Goal: Information Seeking & Learning: Learn about a topic

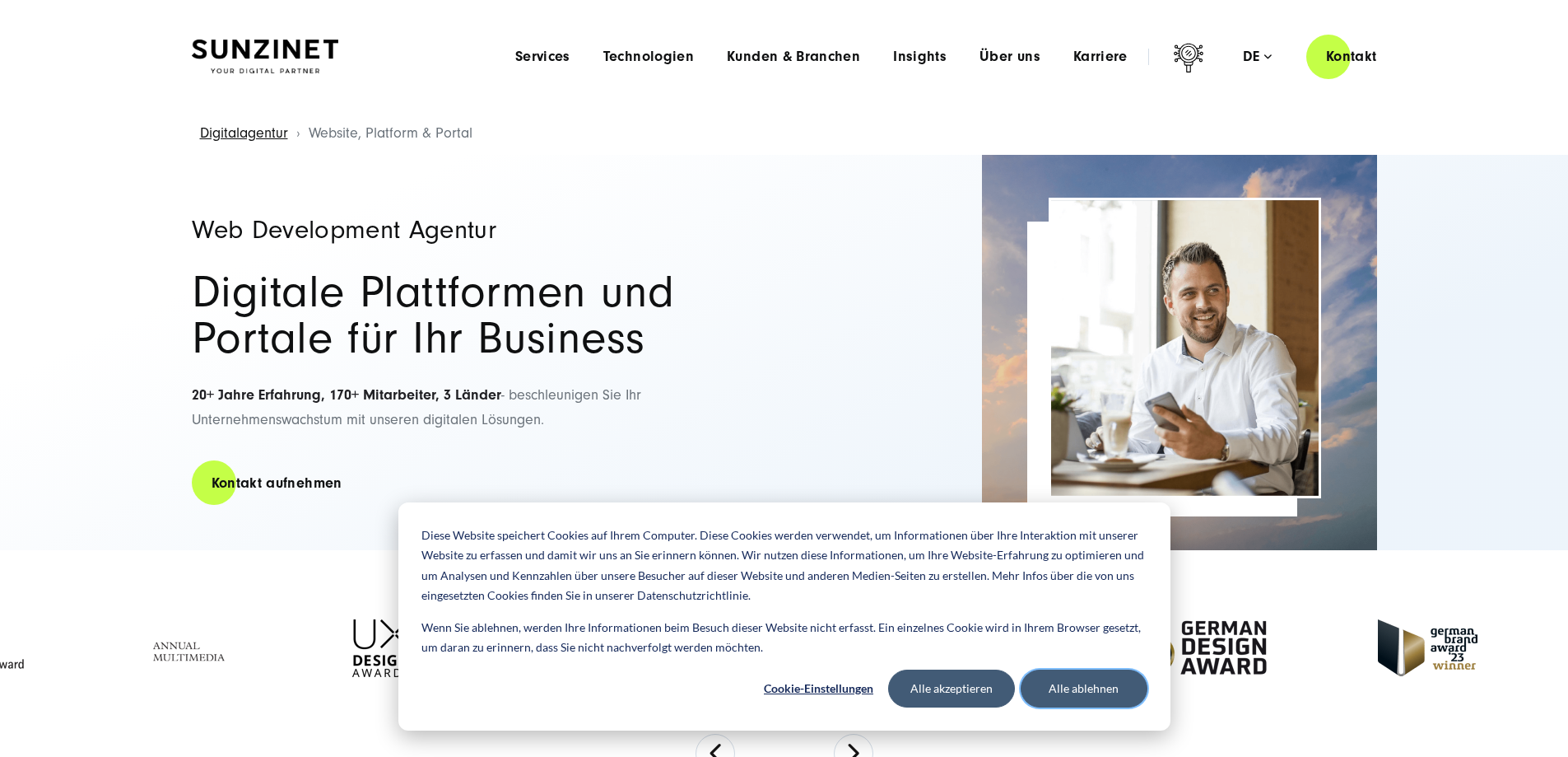
click at [1076, 693] on button "Alle ablehnen" at bounding box center [1083, 688] width 126 height 38
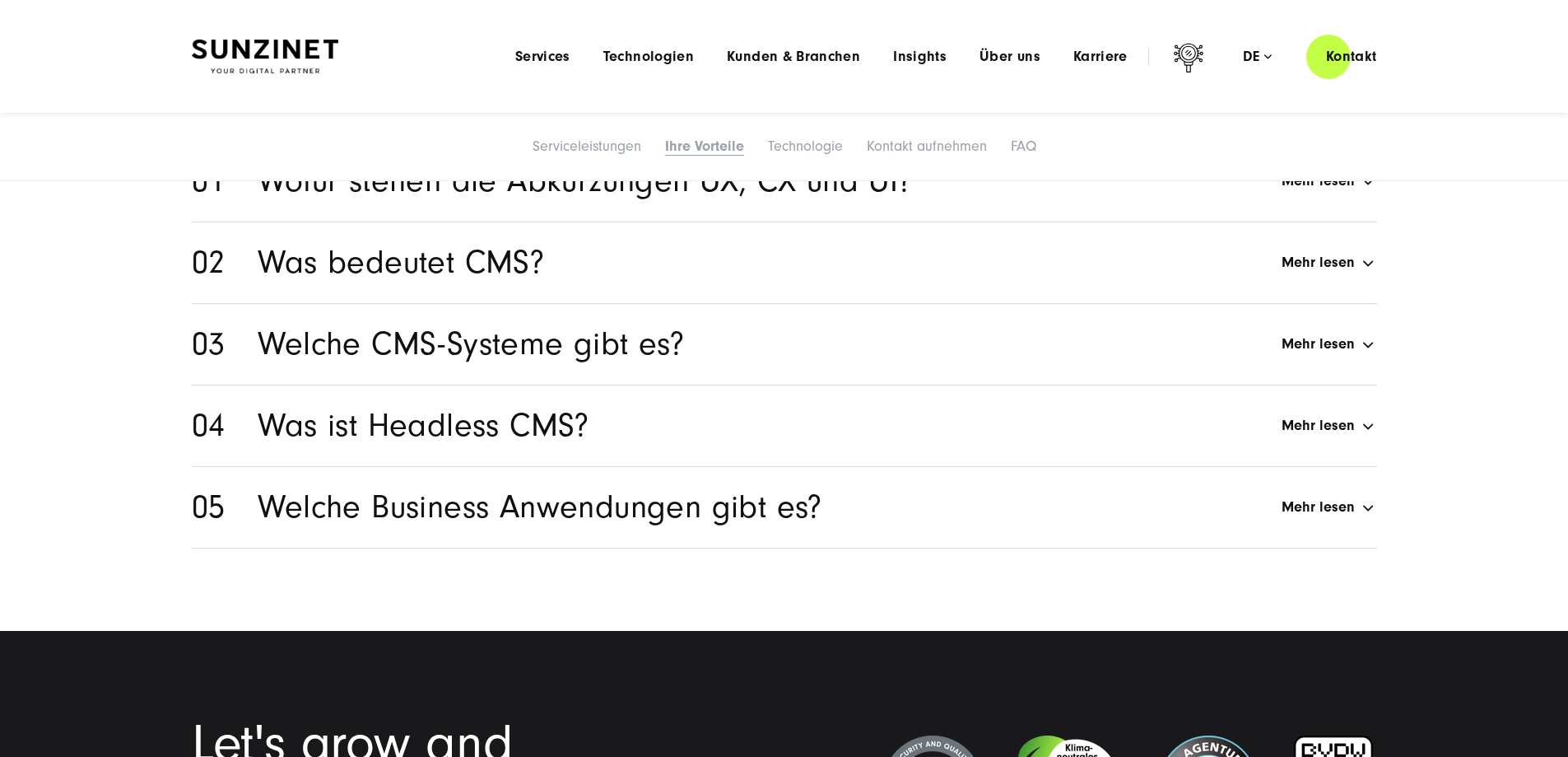
scroll to position [7916, 0]
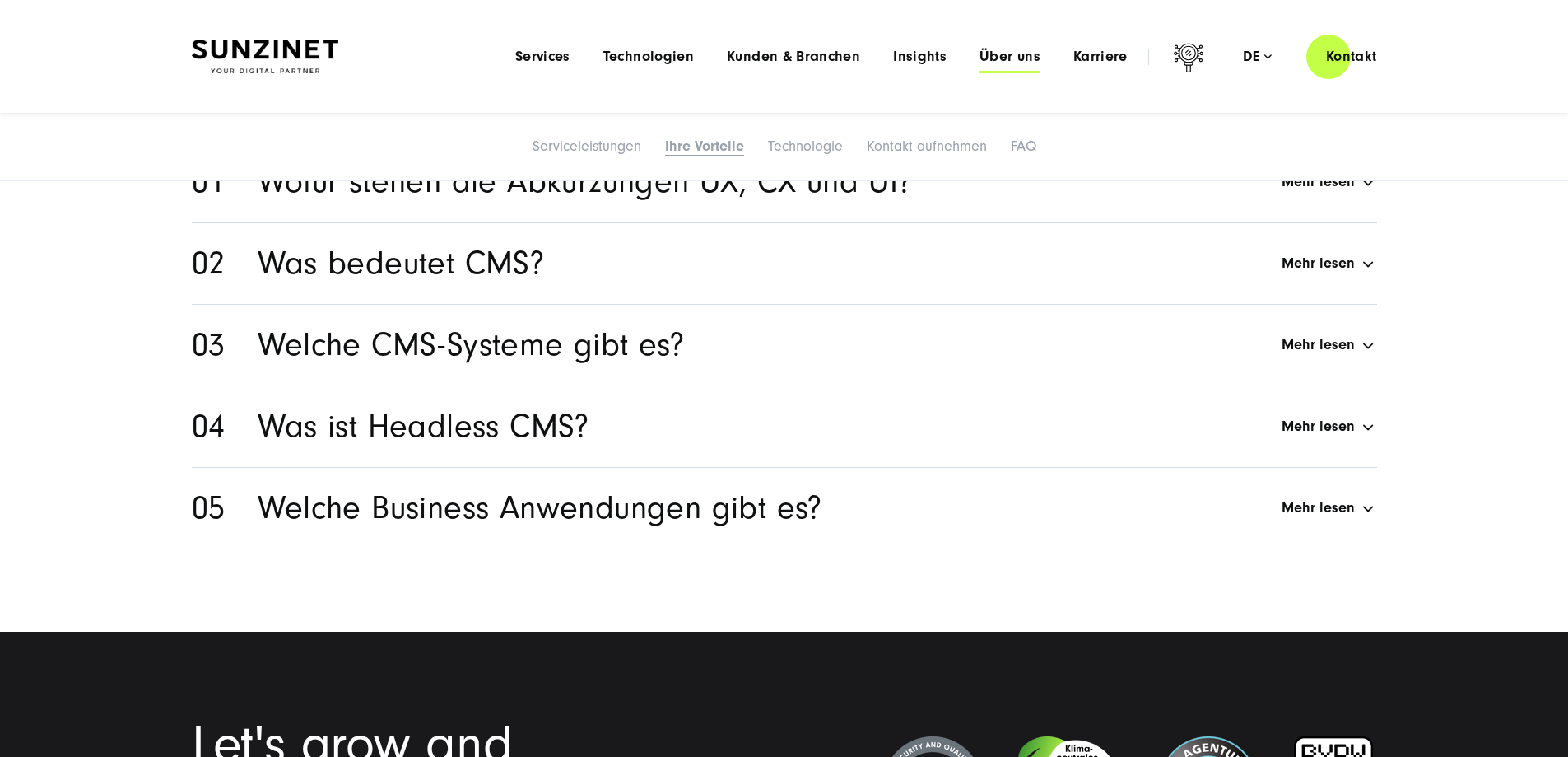
click at [979, 55] on span "Über uns" at bounding box center [1010, 57] width 61 height 17
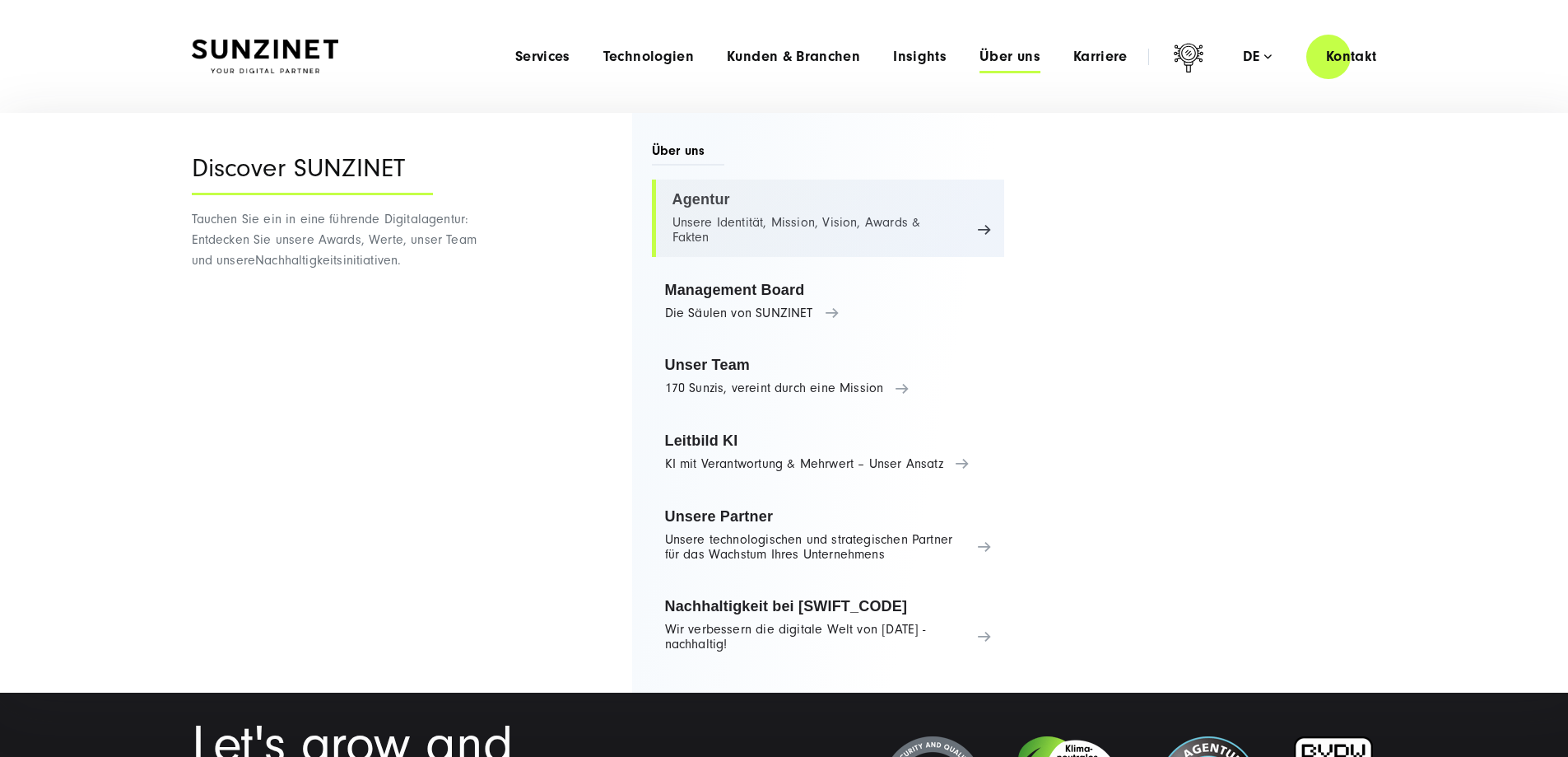
click at [698, 197] on link "Agentur Unsere Identität, Mission, Vision, Awards & Fakten" at bounding box center [828, 218] width 353 height 78
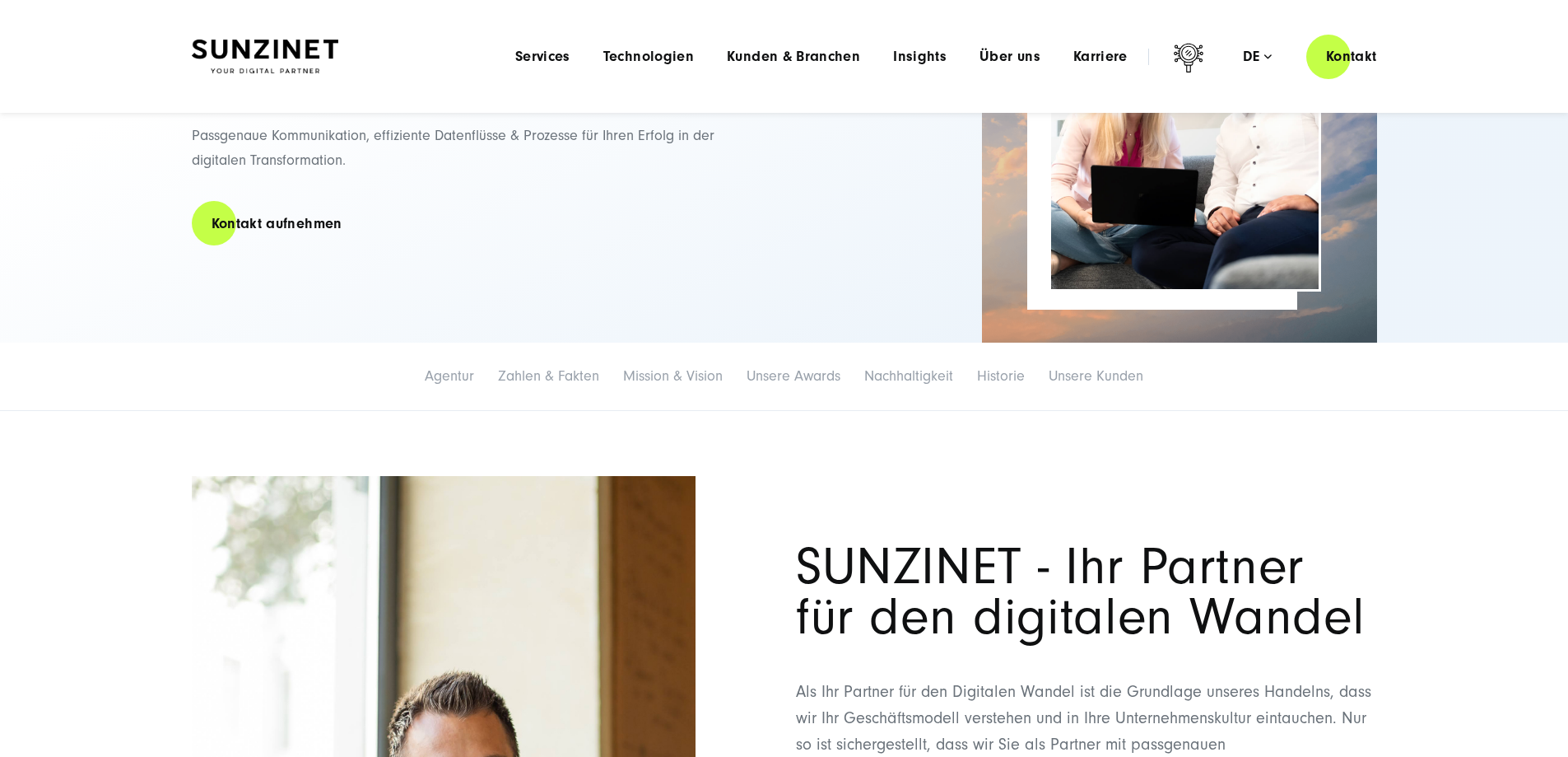
scroll to position [164, 0]
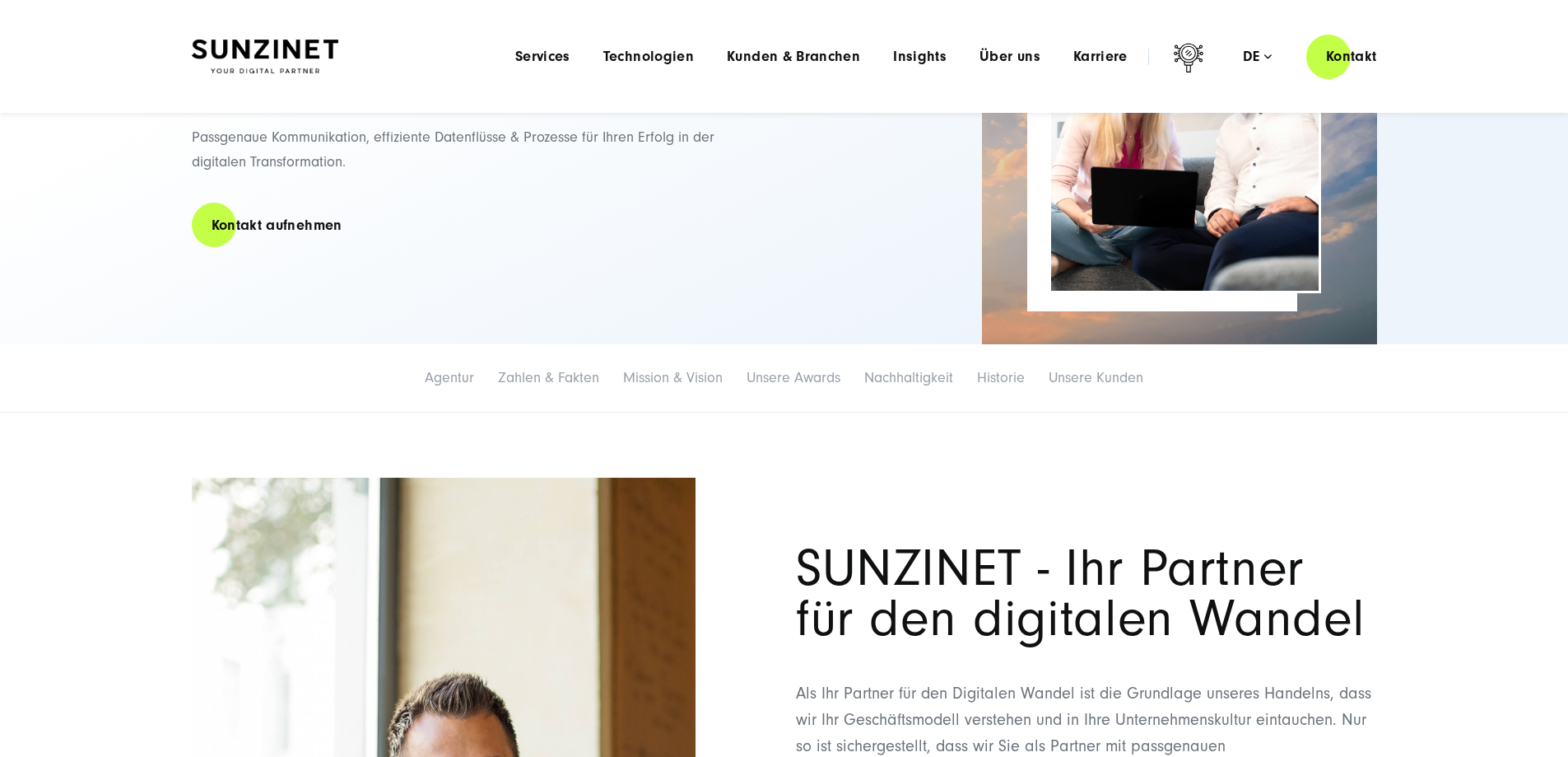
click at [1035, 395] on li "Historie" at bounding box center [1000, 378] width 67 height 34
click at [1024, 386] on link "Historie" at bounding box center [1000, 377] width 48 height 18
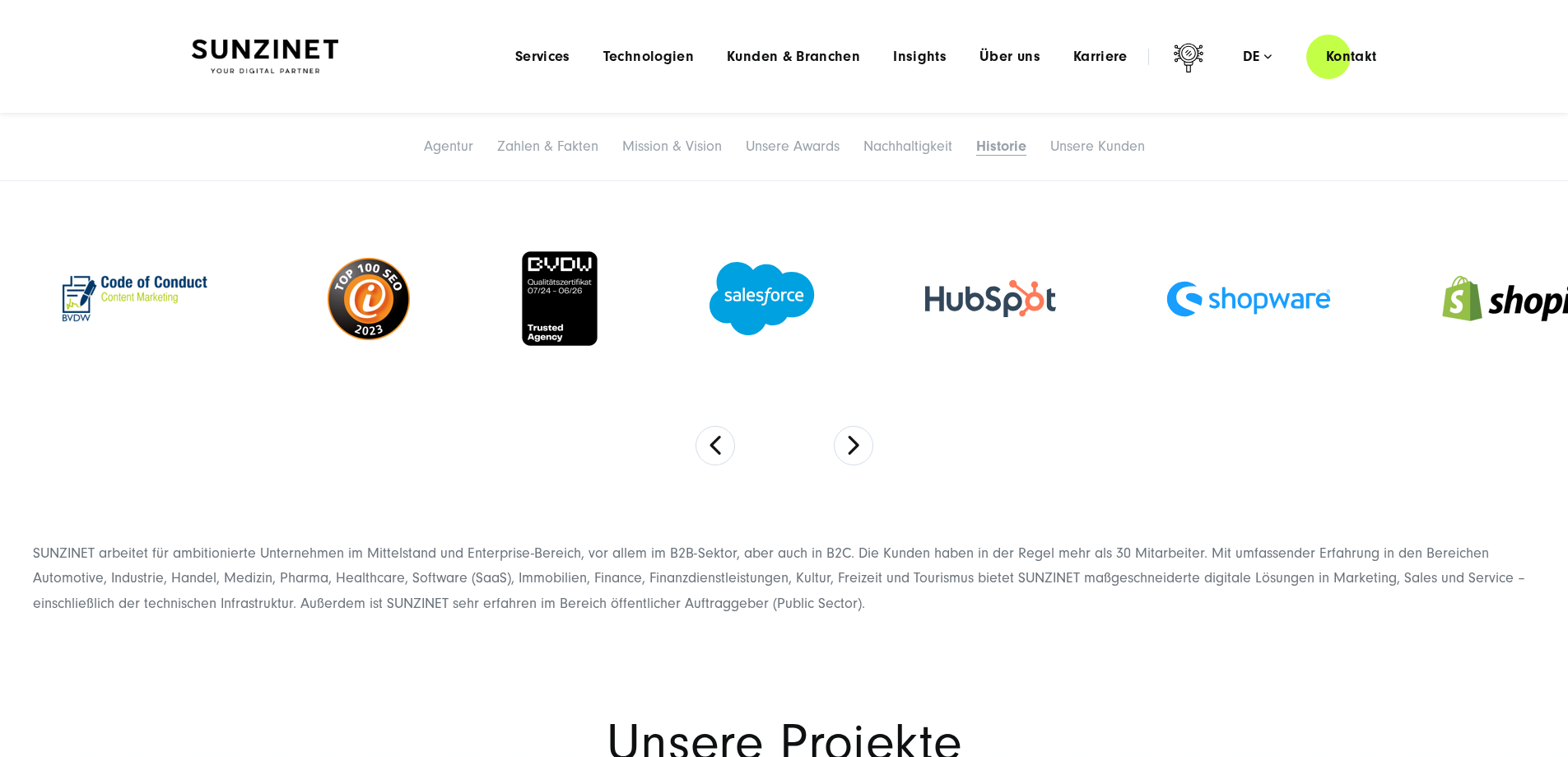
scroll to position [8295, 0]
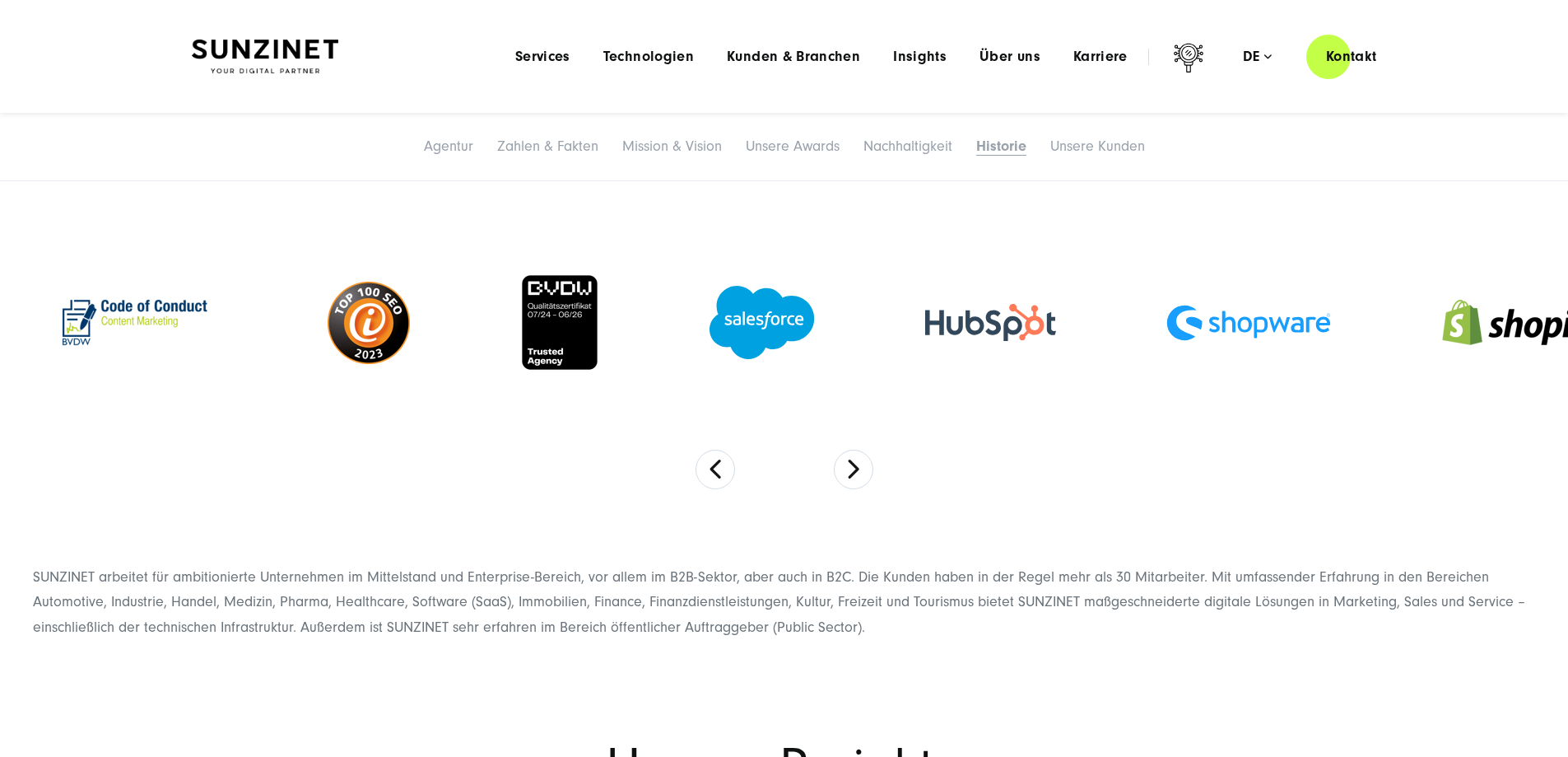
drag, startPoint x: 1111, startPoint y: 392, endPoint x: 712, endPoint y: 427, distance: 400.5
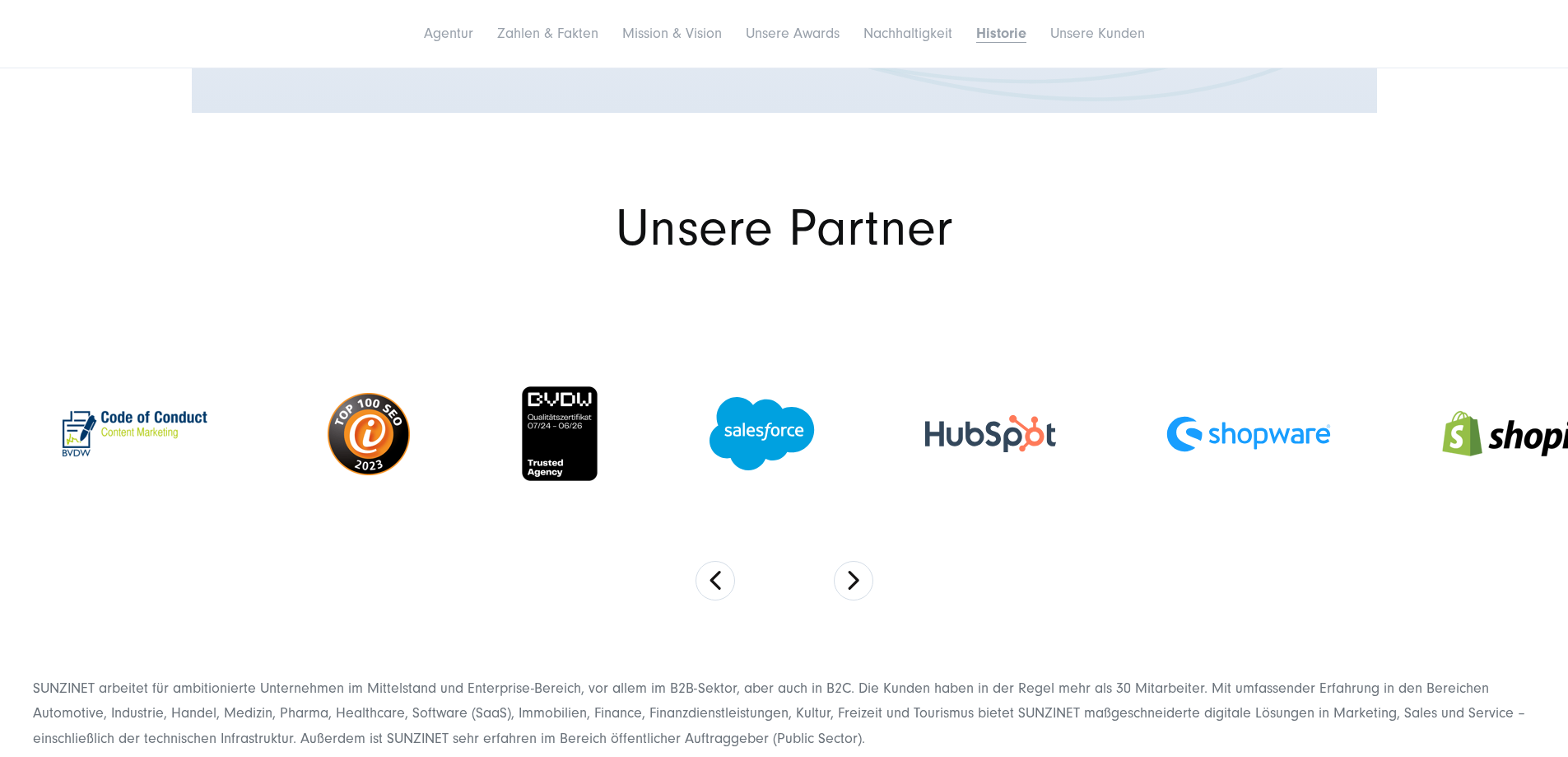
scroll to position [8213, 0]
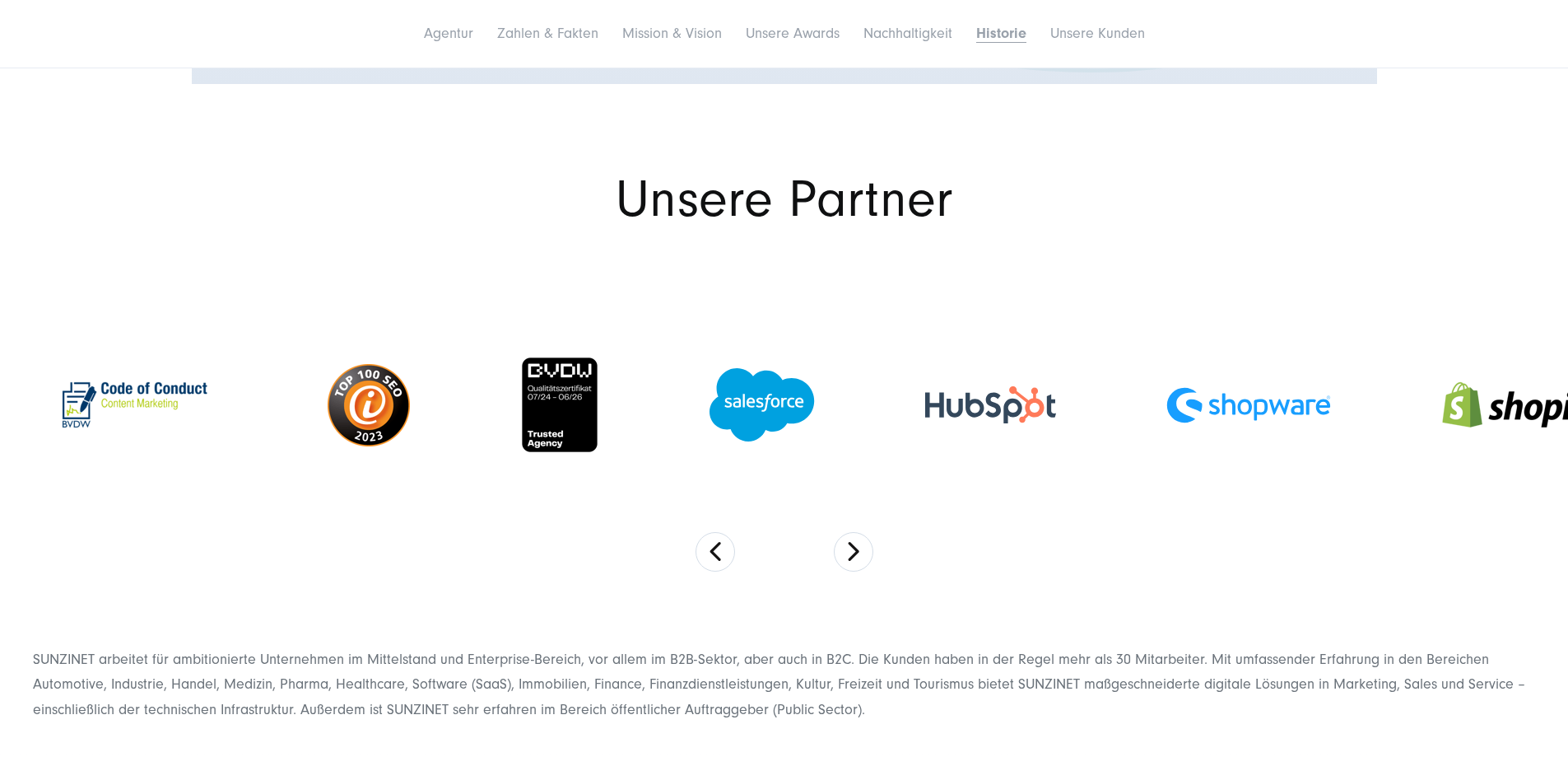
drag, startPoint x: 1014, startPoint y: 480, endPoint x: 557, endPoint y: 499, distance: 457.4
drag, startPoint x: 789, startPoint y: 475, endPoint x: 365, endPoint y: 511, distance: 425.5
drag, startPoint x: 582, startPoint y: 492, endPoint x: 257, endPoint y: 511, distance: 325.6
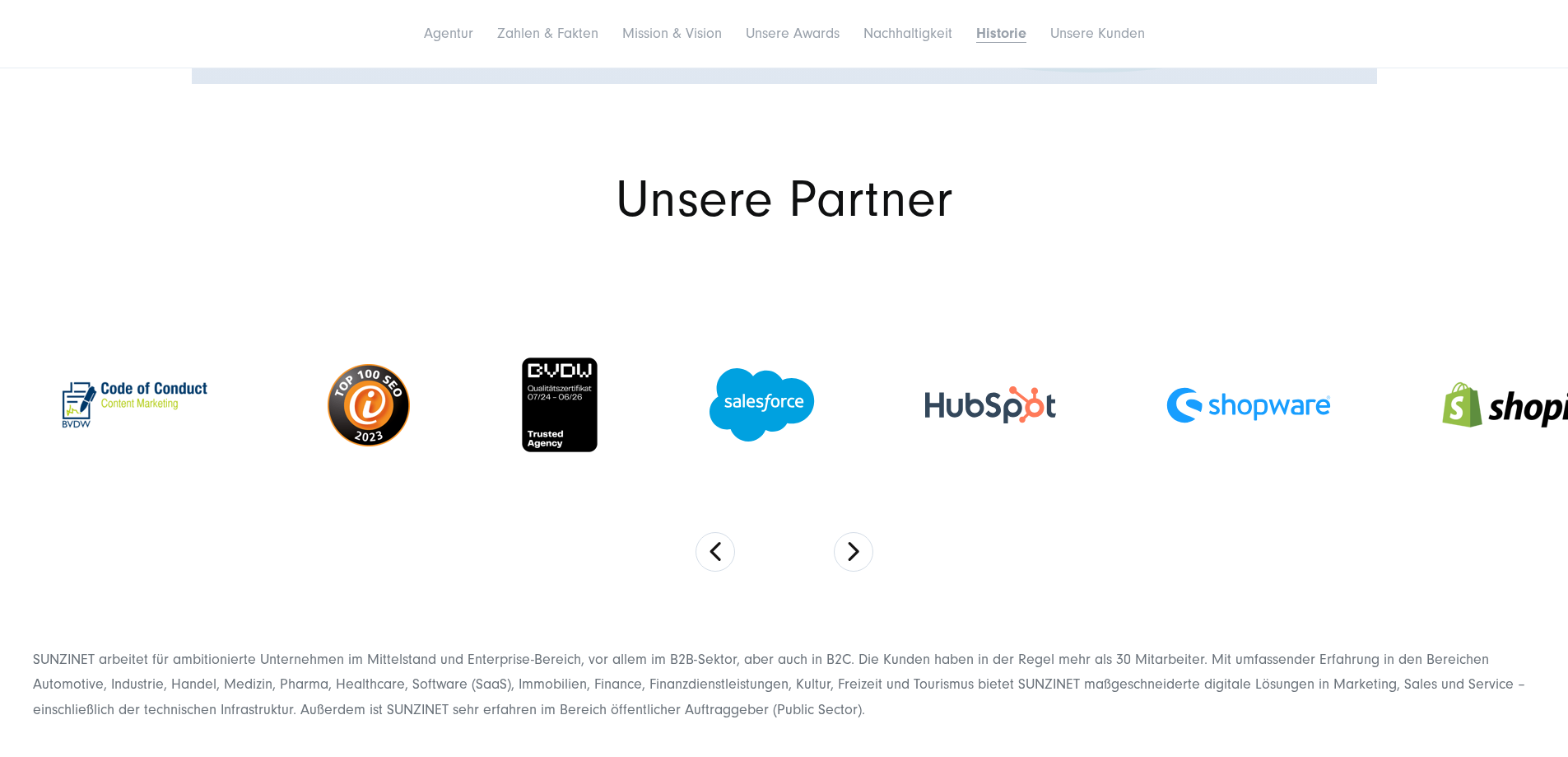
drag, startPoint x: 481, startPoint y: 493, endPoint x: 333, endPoint y: 509, distance: 148.9
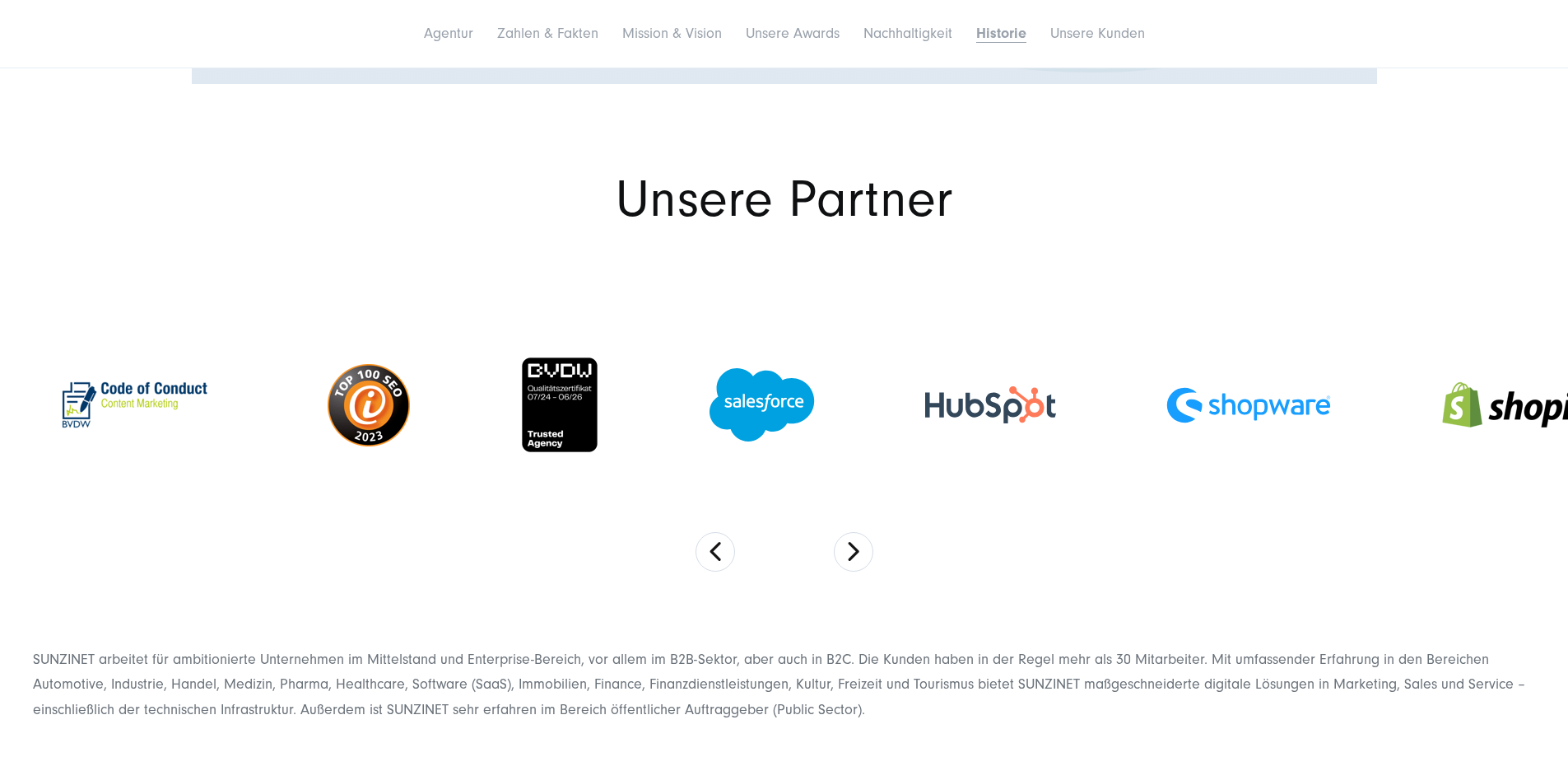
drag, startPoint x: 886, startPoint y: 457, endPoint x: 321, endPoint y: 509, distance: 567.4
drag, startPoint x: 722, startPoint y: 459, endPoint x: 227, endPoint y: 515, distance: 498.2
drag, startPoint x: 905, startPoint y: 421, endPoint x: 112, endPoint y: 514, distance: 798.4
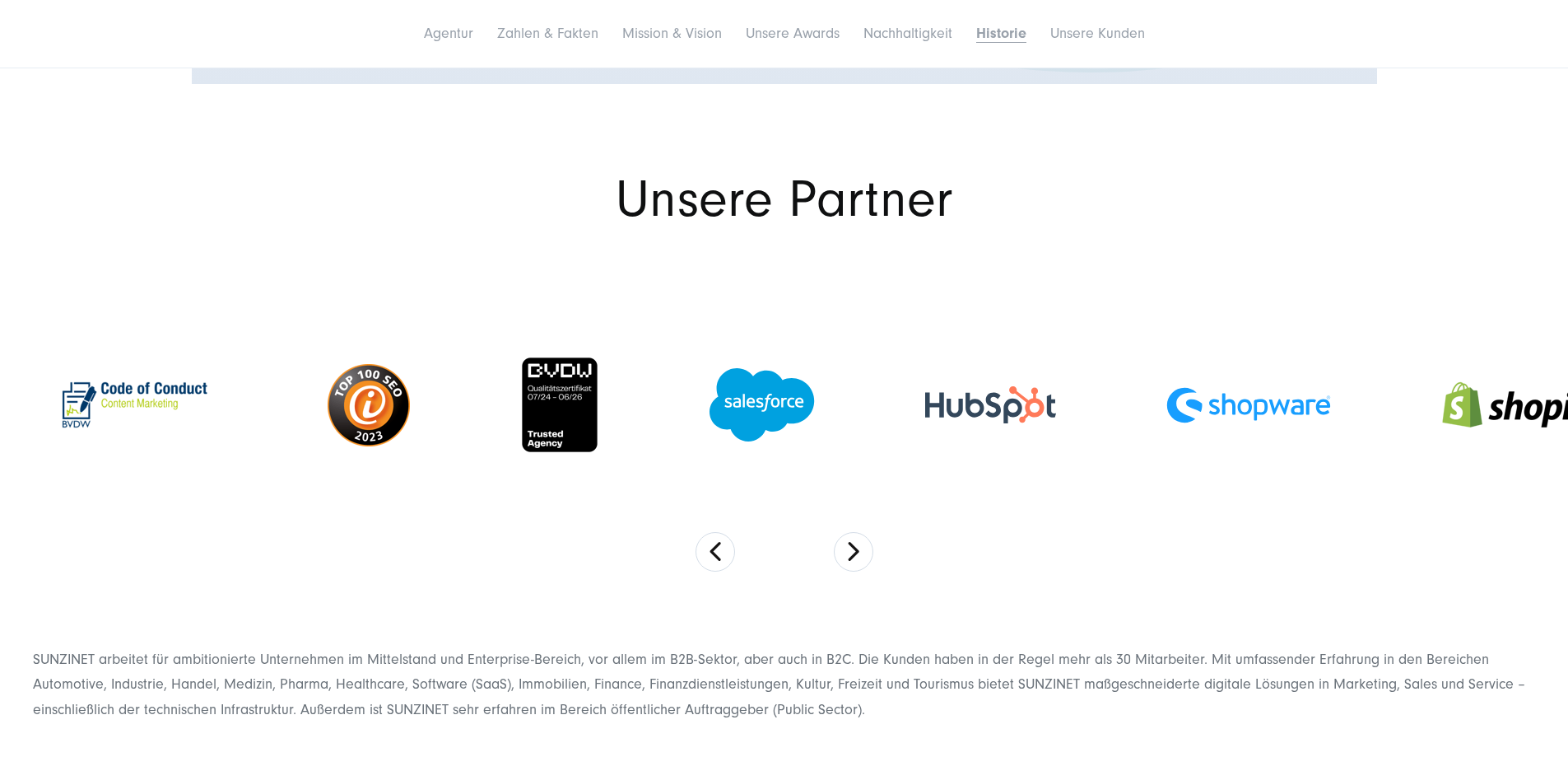
drag, startPoint x: 583, startPoint y: 460, endPoint x: 133, endPoint y: 510, distance: 452.8
drag, startPoint x: 310, startPoint y: 495, endPoint x: 232, endPoint y: 492, distance: 78.1
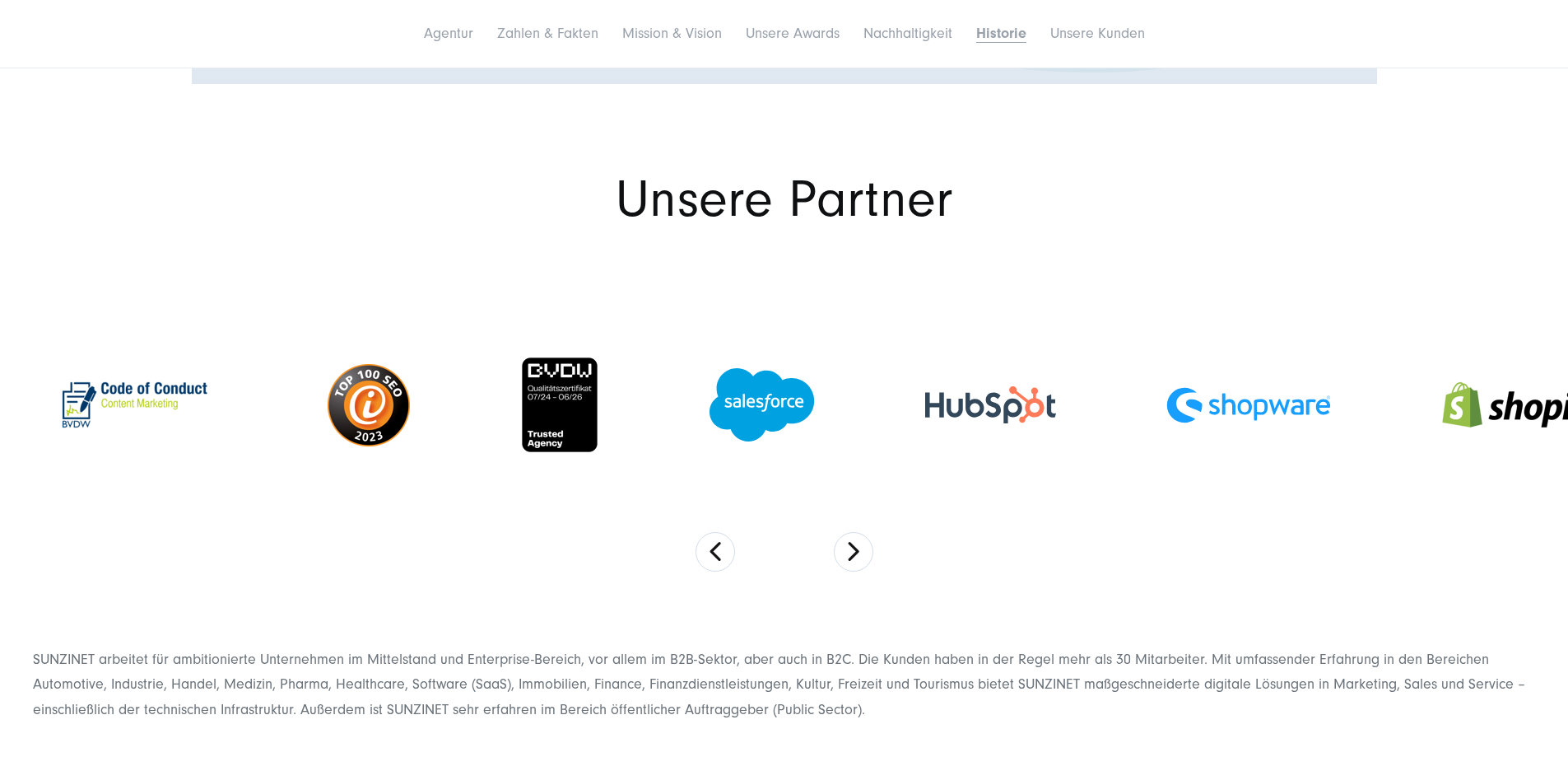
drag, startPoint x: 1113, startPoint y: 401, endPoint x: 1057, endPoint y: 403, distance: 56.0
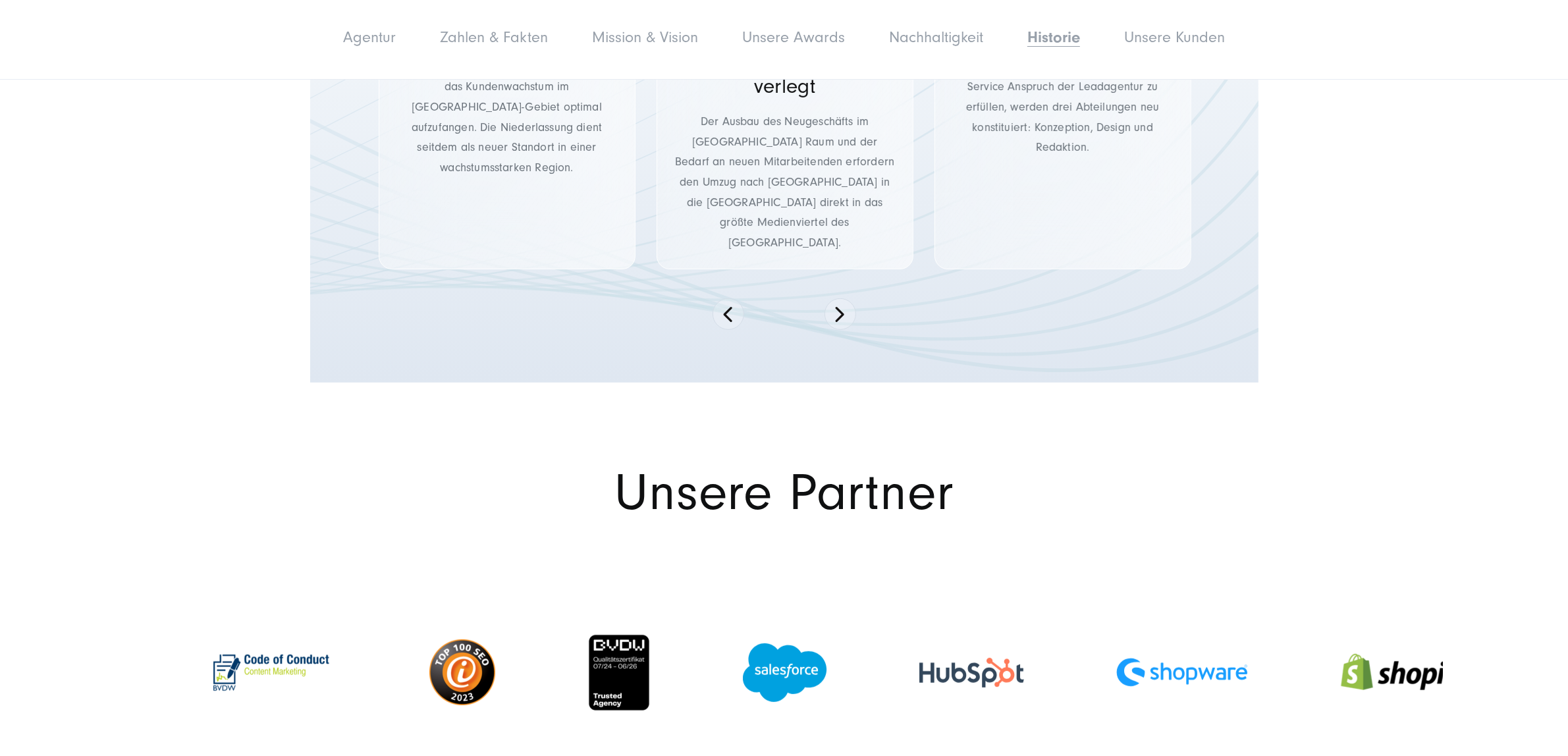
scroll to position [7143, 0]
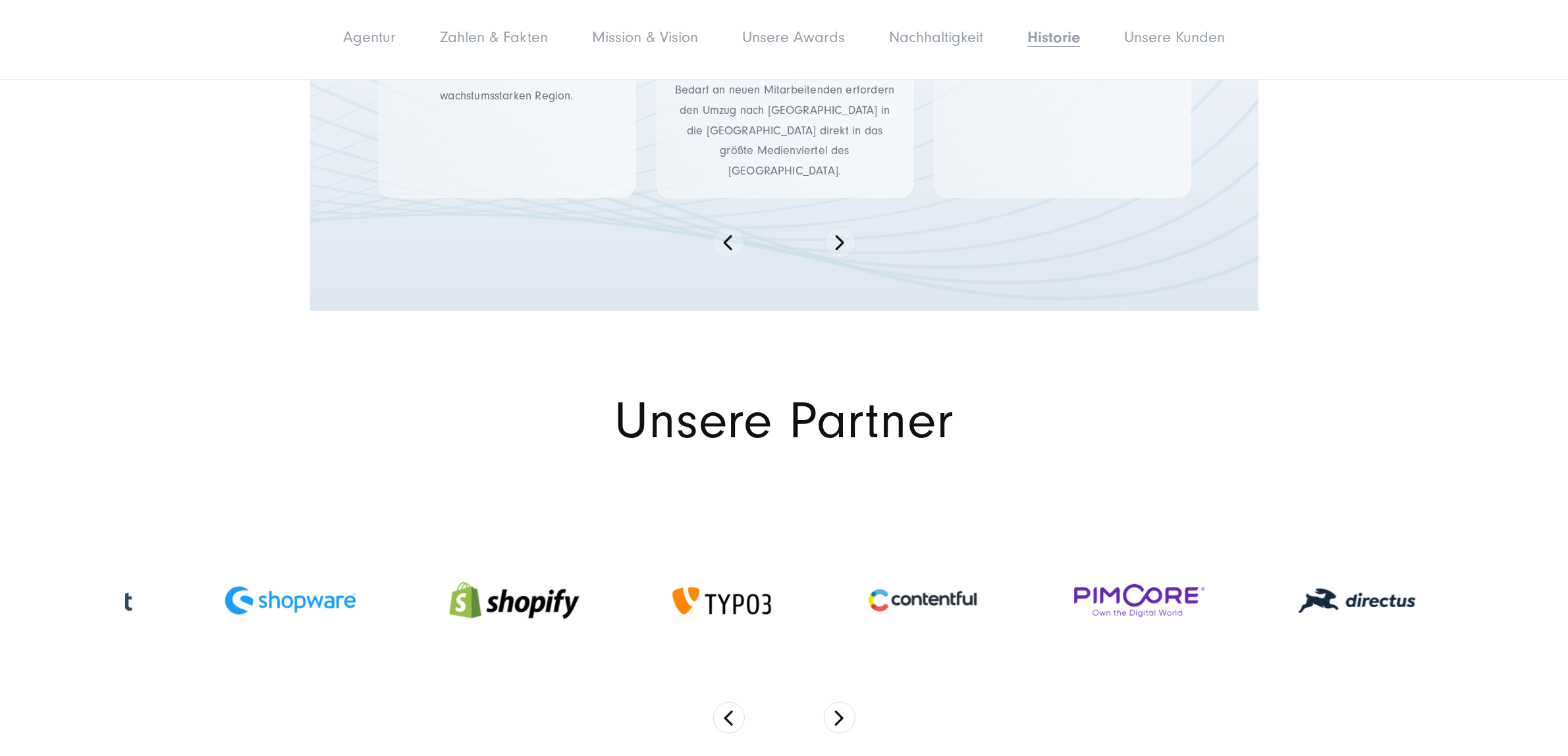
drag, startPoint x: 1068, startPoint y: 406, endPoint x: 102, endPoint y: 453, distance: 967.1
click at [109, 479] on div at bounding box center [784, 629] width 1568 height 300
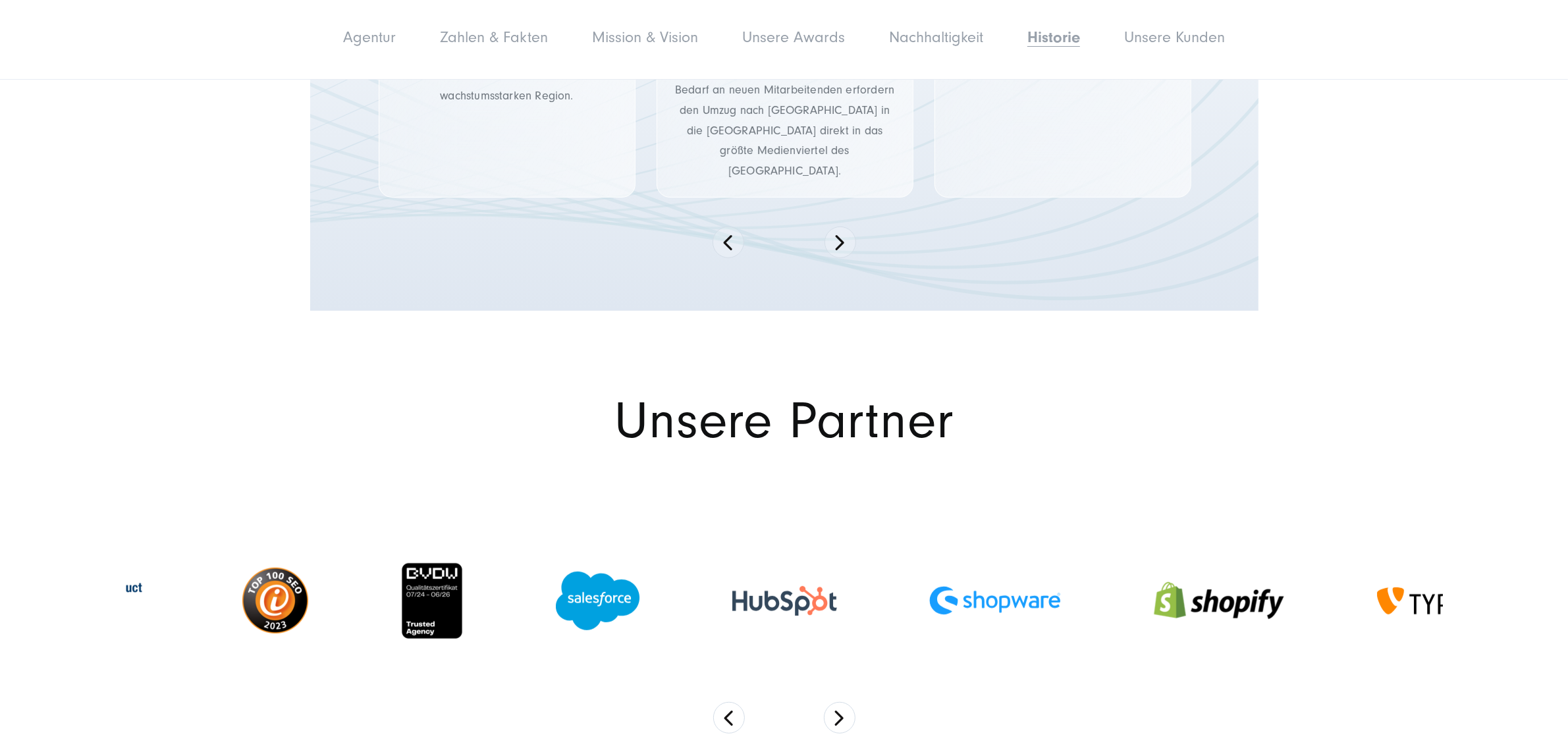
drag, startPoint x: 751, startPoint y: 390, endPoint x: 532, endPoint y: 396, distance: 219.1
click at [929, 586] on img at bounding box center [995, 600] width 131 height 29
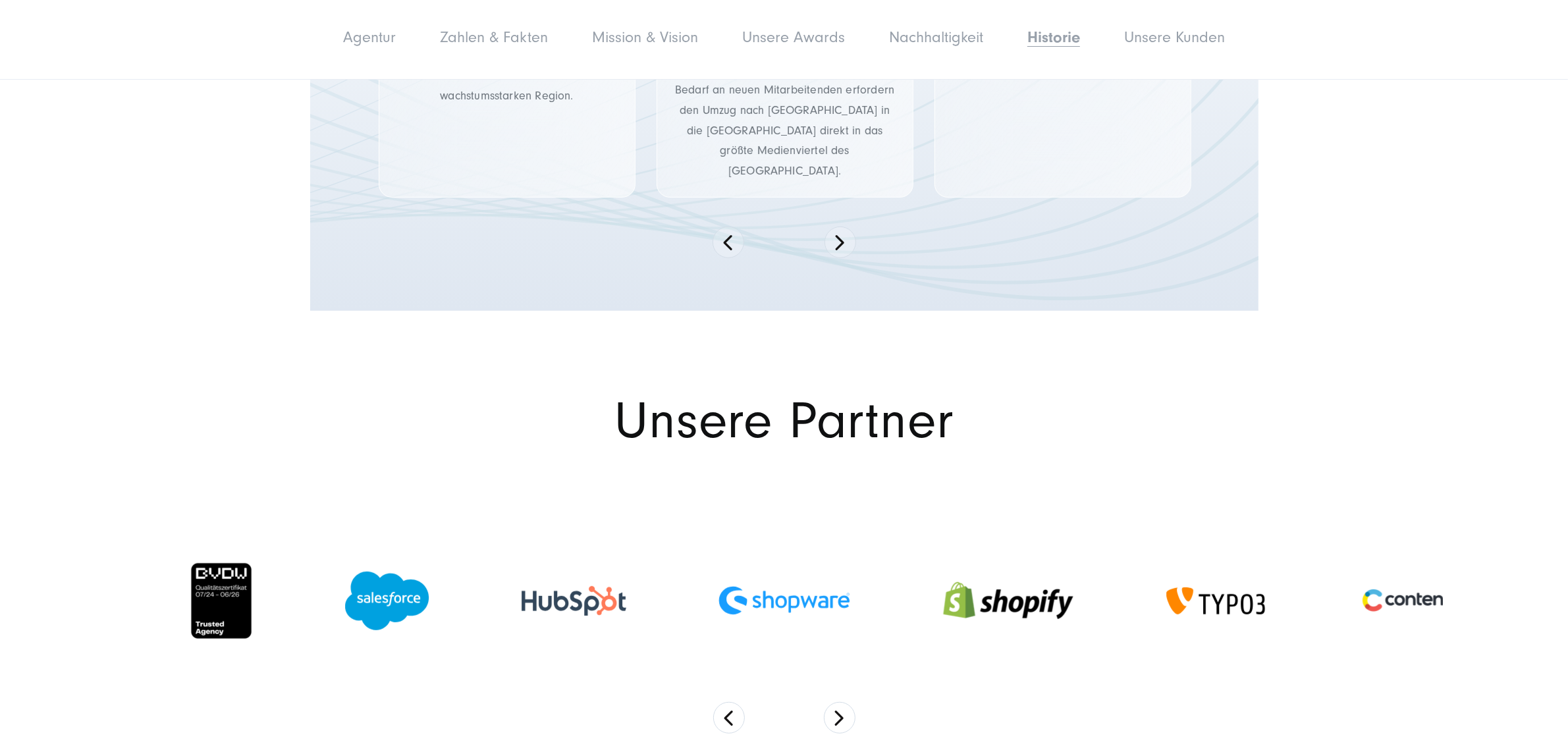
drag, startPoint x: 545, startPoint y: 373, endPoint x: 24, endPoint y: 375, distance: 521.0
click at [43, 479] on div at bounding box center [784, 629] width 1568 height 300
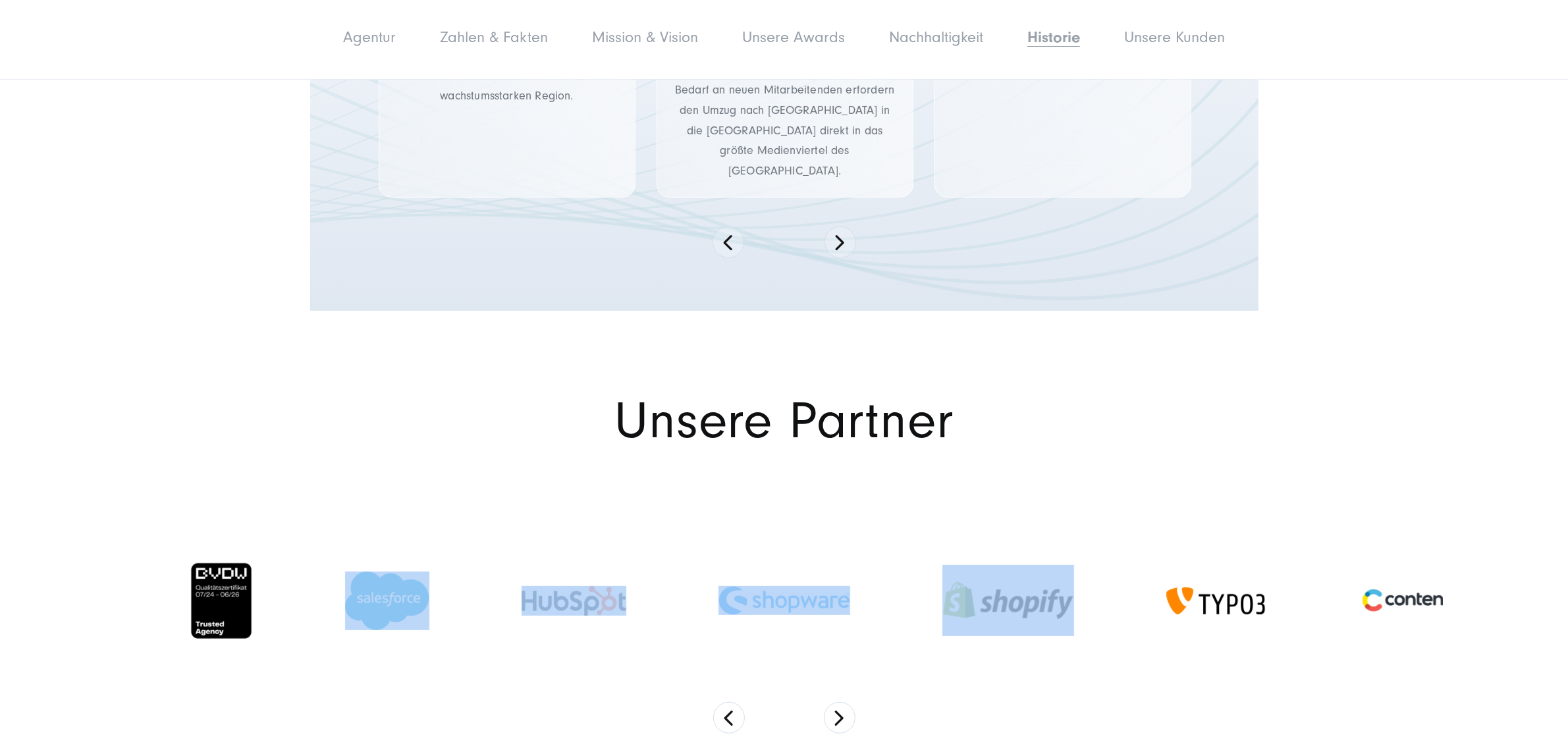
drag, startPoint x: 557, startPoint y: 433, endPoint x: 131, endPoint y: 447, distance: 426.2
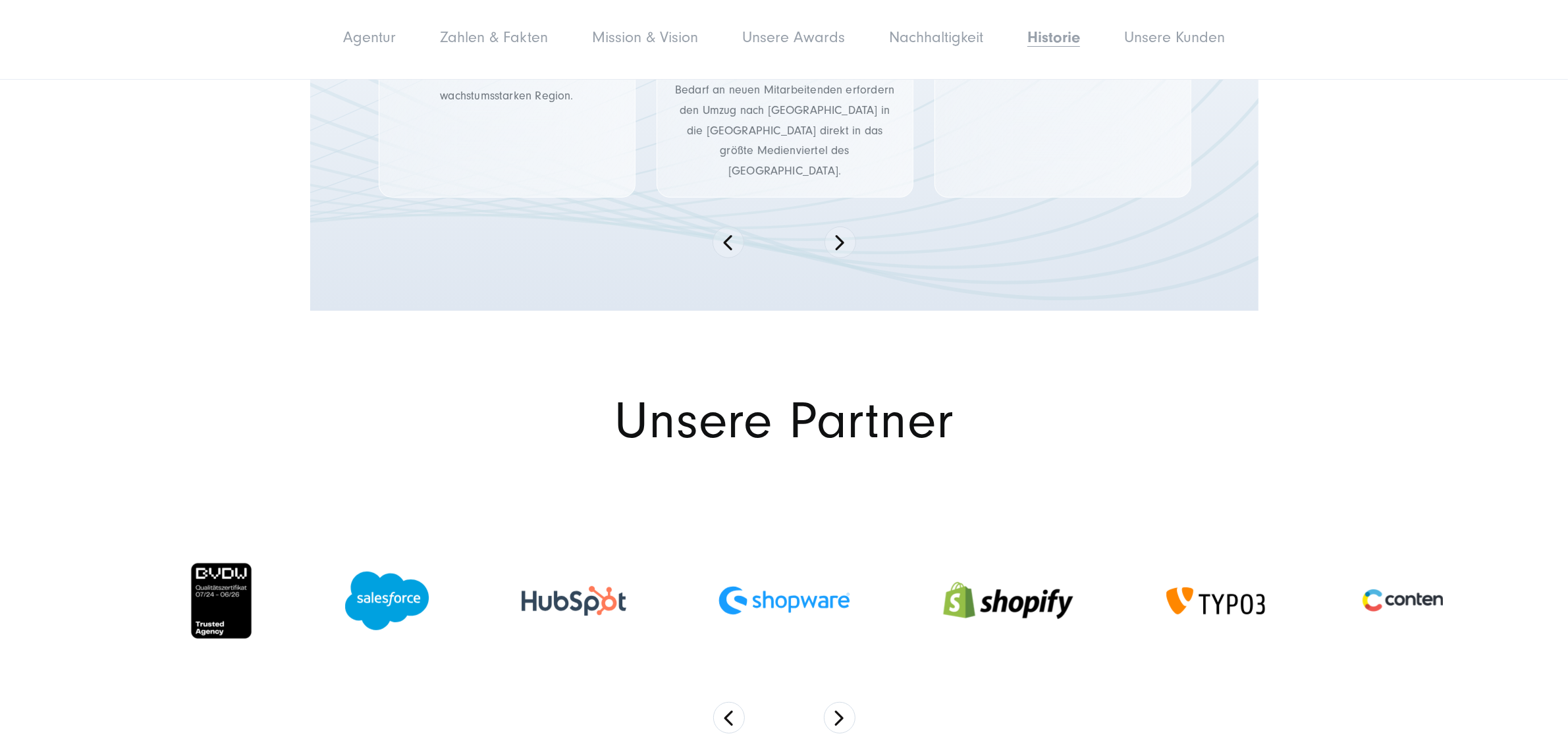
drag, startPoint x: 1117, startPoint y: 384, endPoint x: 1107, endPoint y: 384, distance: 10.0
click at [1107, 551] on div at bounding box center [1008, 600] width 224 height 97
click at [1004, 562] on section at bounding box center [784, 629] width 1317 height 300
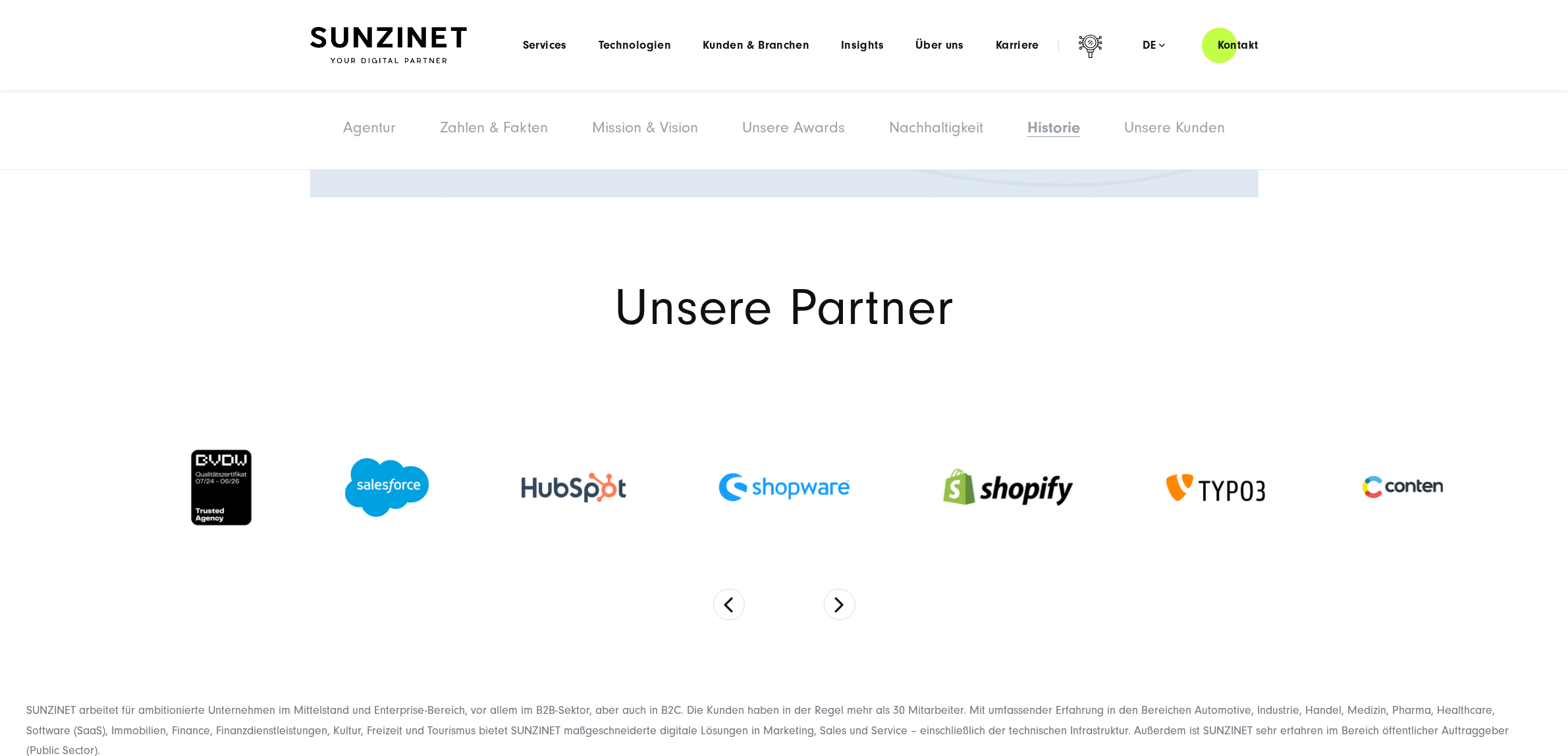
scroll to position [7217, 0]
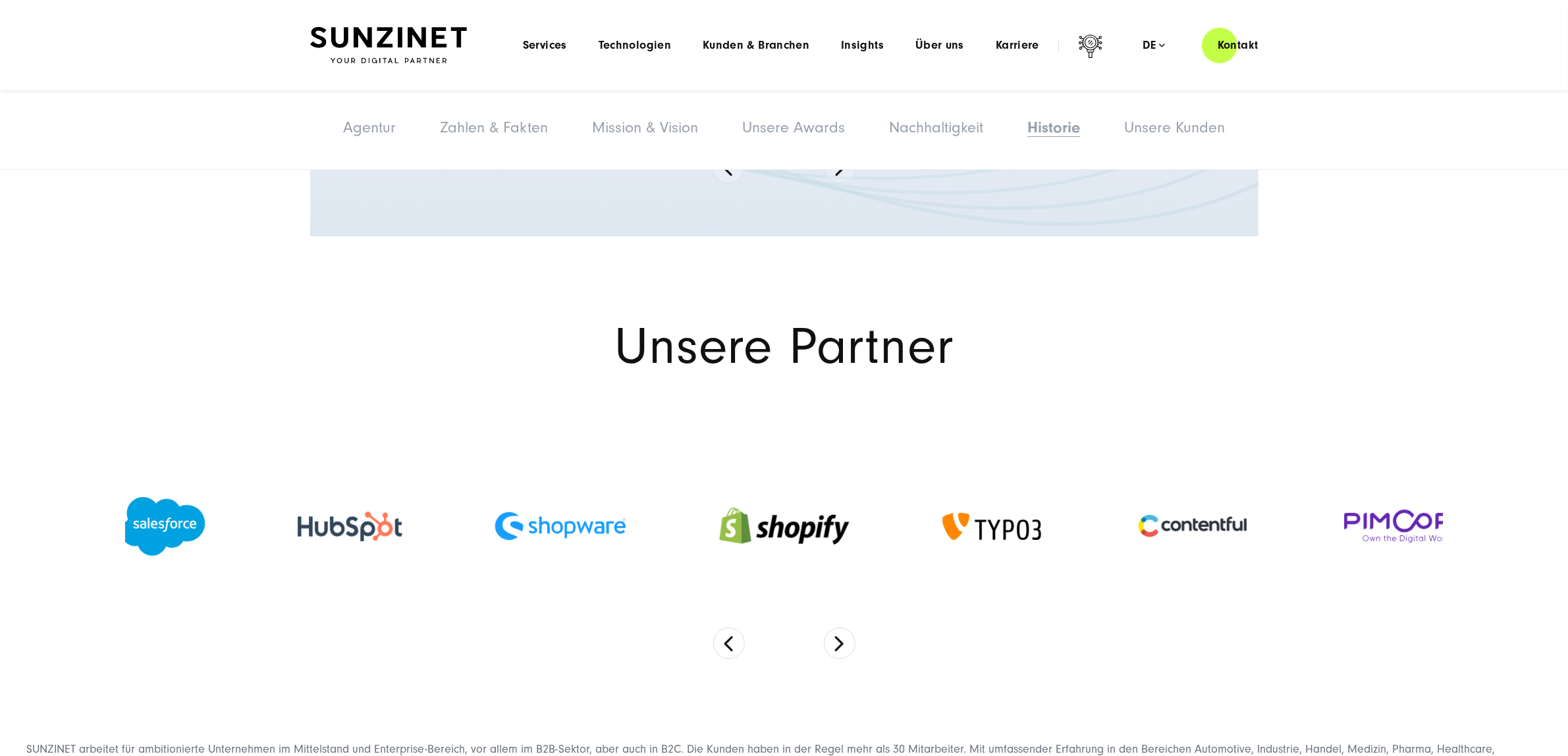
drag, startPoint x: 1203, startPoint y: 321, endPoint x: 0, endPoint y: 374, distance: 1204.2
click at [0, 405] on div at bounding box center [784, 554] width 1568 height 300
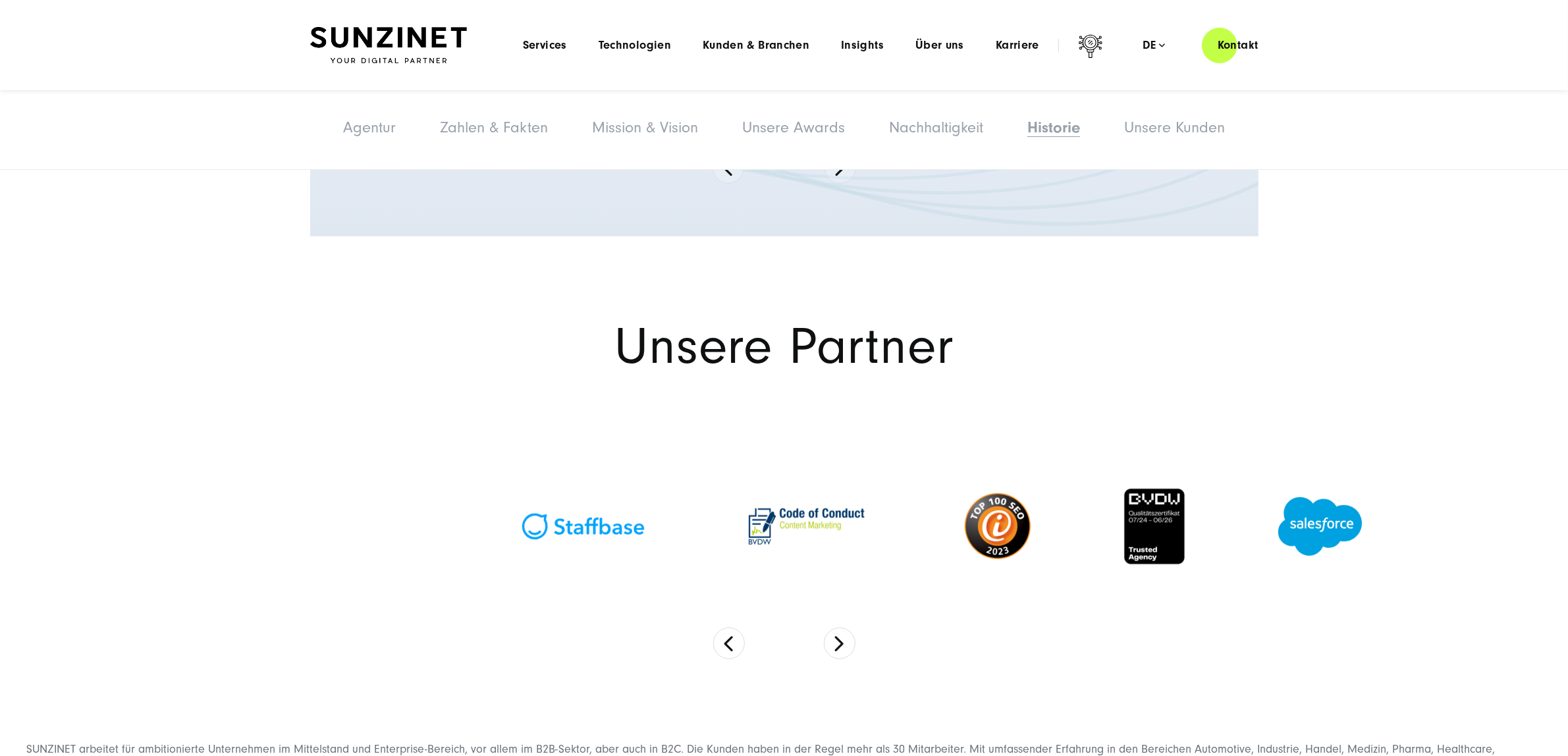
drag, startPoint x: 185, startPoint y: 332, endPoint x: 1418, endPoint y: 247, distance: 1235.9
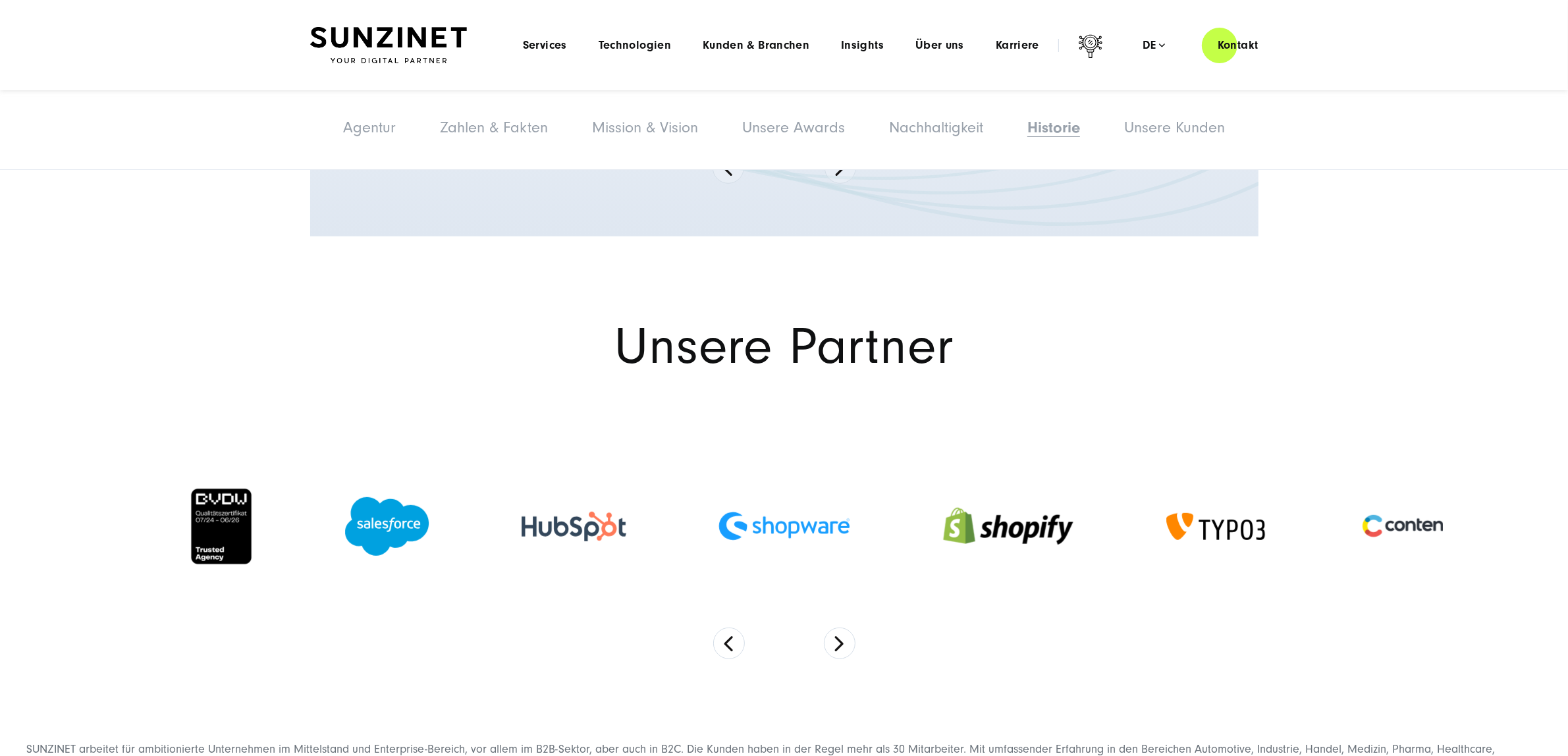
click at [1166, 146] on div "Agentur Agentur Zahlen & Fakten Mission & Vision Unsere Awards Nachhaltigkeit H…" at bounding box center [784, 130] width 1568 height 80
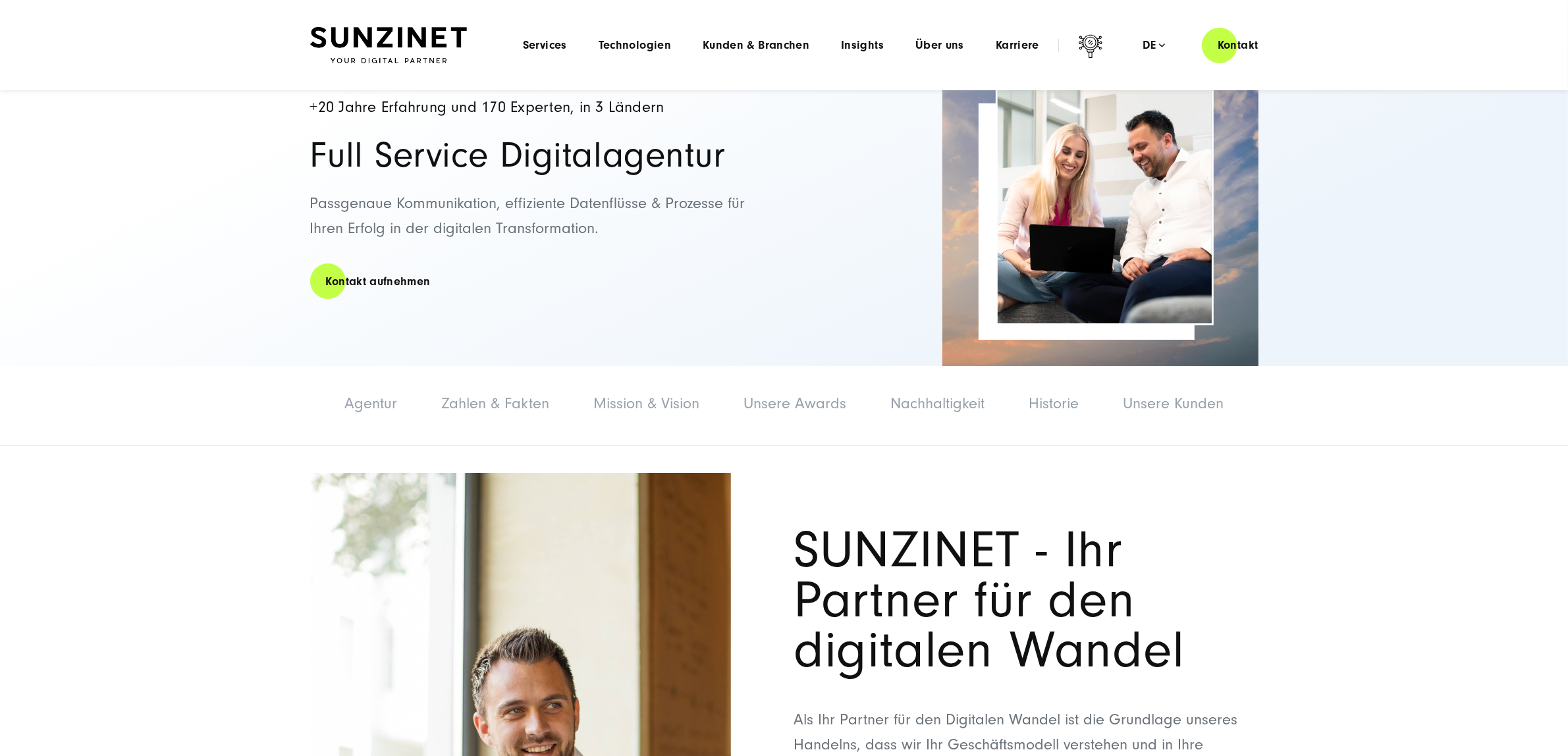
scroll to position [0, 0]
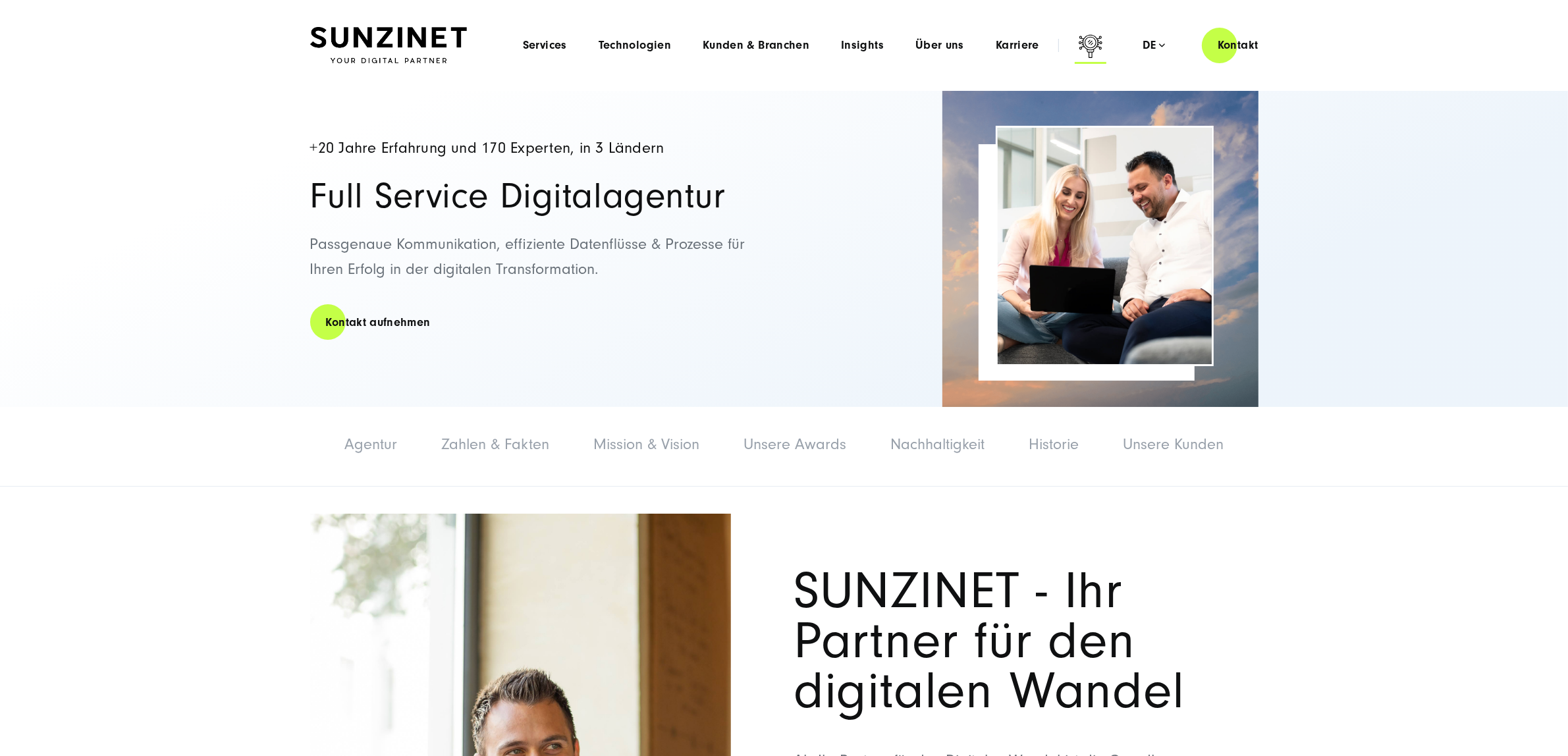
click at [1091, 43] on icon at bounding box center [1090, 48] width 32 height 32
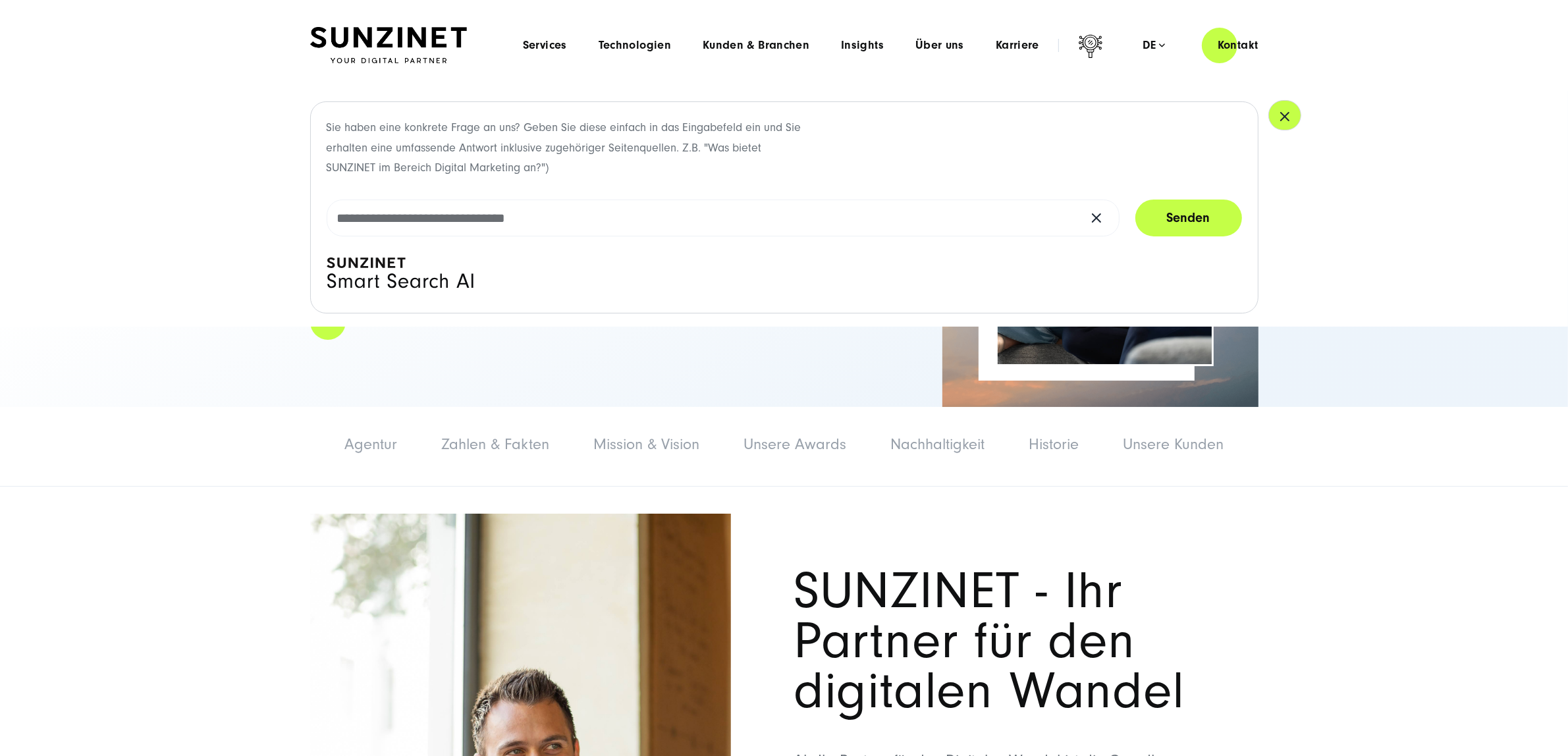
click at [1254, 117] on icon "button" at bounding box center [1284, 116] width 16 height 16
